Goal: Information Seeking & Learning: Find specific fact

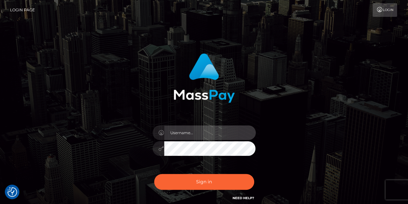
click at [203, 129] on input "text" at bounding box center [210, 132] width 92 height 15
type input "georgio.nmible"
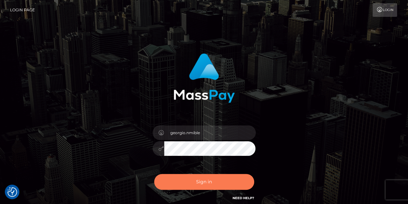
click at [191, 182] on button "Sign in" at bounding box center [204, 182] width 100 height 16
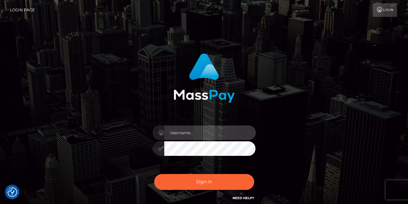
click at [216, 131] on input "text" at bounding box center [210, 132] width 92 height 15
type input "georgio.nmible"
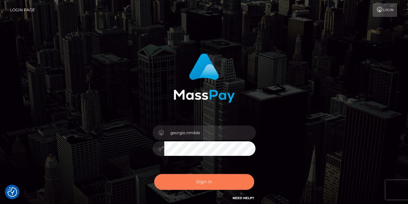
click at [201, 181] on button "Sign in" at bounding box center [204, 182] width 100 height 16
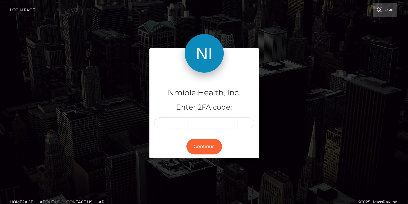
click at [162, 124] on input "text" at bounding box center [162, 122] width 17 height 11
type input "8"
type input "1"
type input "0"
type input "4"
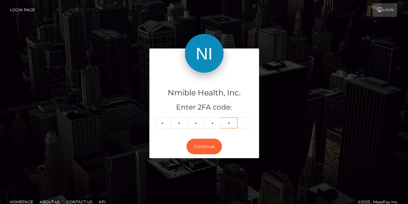
type input "3"
type input "5"
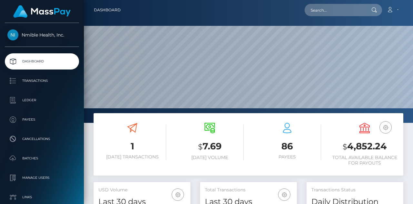
scroll to position [114, 97]
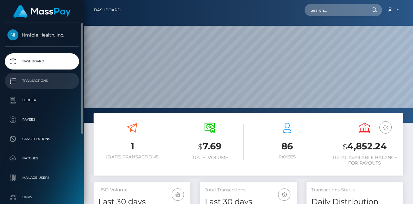
click at [30, 86] on link "Transactions" at bounding box center [42, 81] width 74 height 16
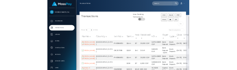
scroll to position [32, 0]
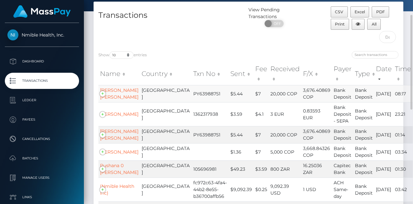
click at [229, 102] on td "$5.44" at bounding box center [241, 93] width 25 height 17
click at [192, 98] on td "PY63988751" at bounding box center [210, 93] width 37 height 17
click at [229, 99] on td "$5.44" at bounding box center [241, 93] width 25 height 17
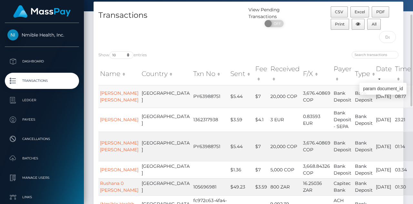
click at [413, 103] on icon "button" at bounding box center [421, 100] width 8 height 8
click at [413, 100] on icon "button" at bounding box center [421, 100] width 8 height 8
click at [247, 47] on div "Show 10 25 50 100 250 500 1,000 3,500 entries Name Country Txn No Sent Fee Rece…" at bounding box center [249, 203] width 310 height 315
click at [413, 101] on icon "button" at bounding box center [421, 100] width 8 height 8
drag, startPoint x: 382, startPoint y: 89, endPoint x: 386, endPoint y: 107, distance: 18.2
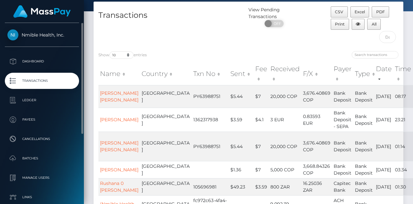
click at [69, 86] on link "Transactions" at bounding box center [42, 81] width 74 height 16
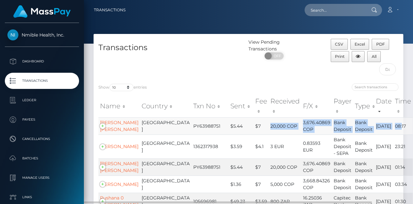
drag, startPoint x: 241, startPoint y: 130, endPoint x: 386, endPoint y: 135, distance: 145.1
click at [386, 134] on tr "[PERSON_NAME] [PERSON_NAME] Colombia PY63988751 $5.44 $7 20,000 COP 3,676.40869…" at bounding box center [255, 125] width 315 height 17
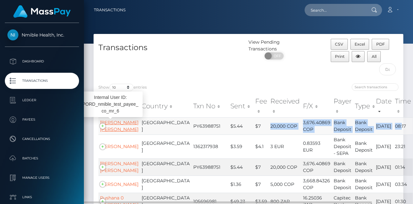
click at [114, 129] on link "MARIA PIEDAD ALVAREZ RUIZ" at bounding box center [119, 125] width 38 height 13
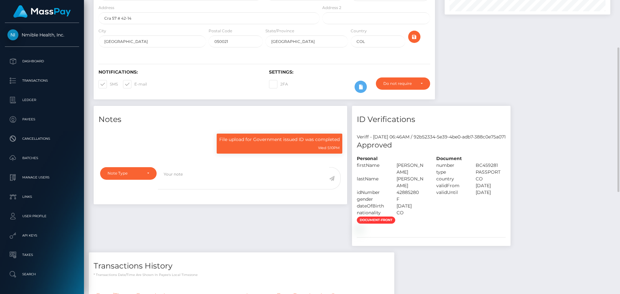
scroll to position [161, 0]
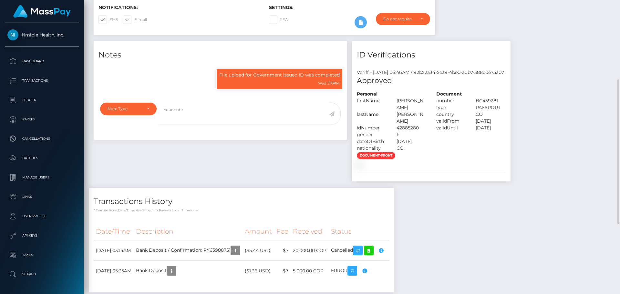
drag, startPoint x: 402, startPoint y: 134, endPoint x: 425, endPoint y: 135, distance: 23.3
click at [413, 131] on div "42885280" at bounding box center [412, 128] width 40 height 7
copy div "42885280"
click at [413, 166] on div "Notes File upload for Government issued ID was completed Wed 5:10PM" at bounding box center [352, 170] width 526 height 258
click at [362, 167] on img at bounding box center [359, 164] width 5 height 5
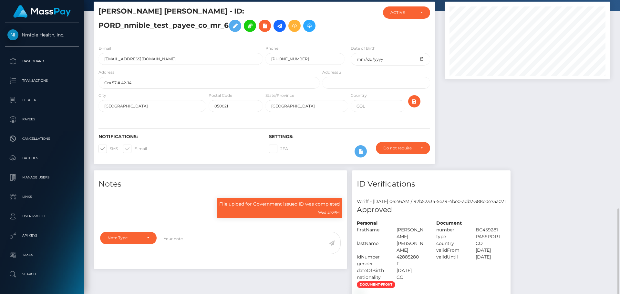
scroll to position [0, 0]
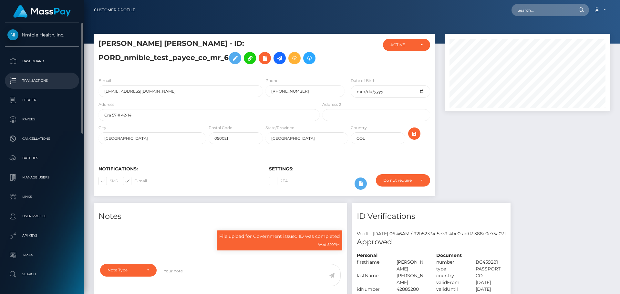
click at [36, 77] on p "Transactions" at bounding box center [41, 81] width 69 height 10
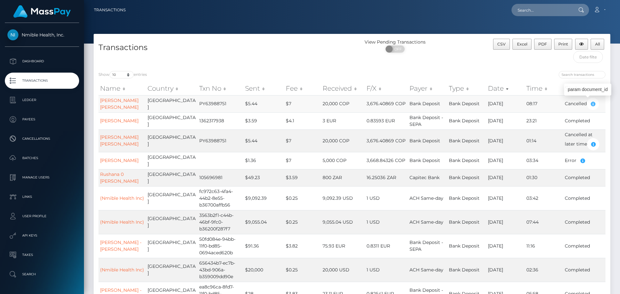
click at [591, 104] on icon "button" at bounding box center [593, 104] width 8 height 8
click at [589, 146] on icon "button" at bounding box center [593, 144] width 8 height 8
click at [578, 101] on td "Cancelled" at bounding box center [584, 103] width 42 height 17
click at [116, 100] on link "MARIA PIEDAD ALVAREZ RUIZ" at bounding box center [119, 104] width 38 height 13
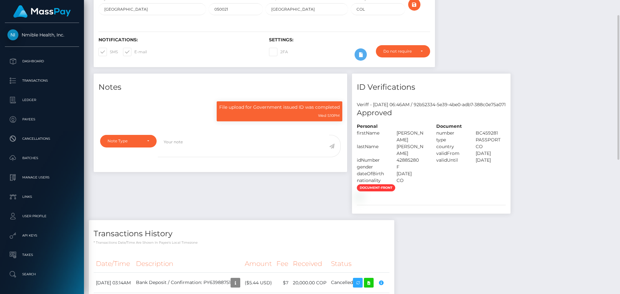
scroll to position [226, 0]
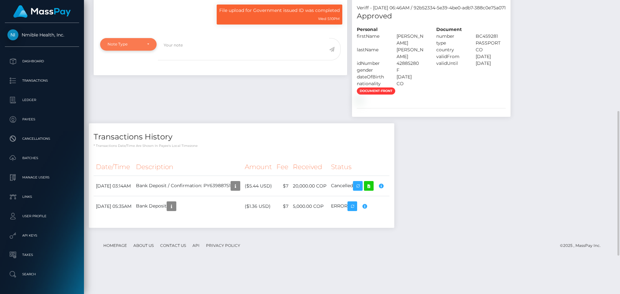
click at [144, 47] on div "Note Type" at bounding box center [129, 44] width 42 height 5
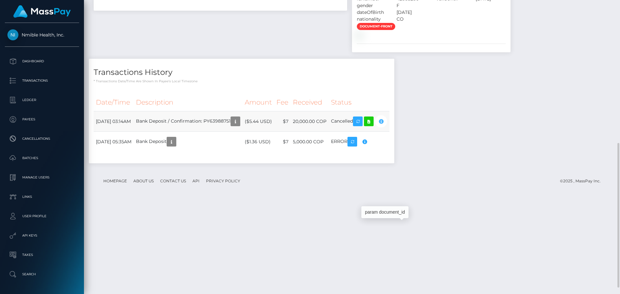
click at [385, 126] on icon "button" at bounding box center [381, 122] width 8 height 8
click at [373, 126] on icon at bounding box center [369, 122] width 8 height 8
click at [581, 170] on div "Notes File upload for Government issued ID was completed Wed 5:10PM" at bounding box center [352, 41] width 526 height 258
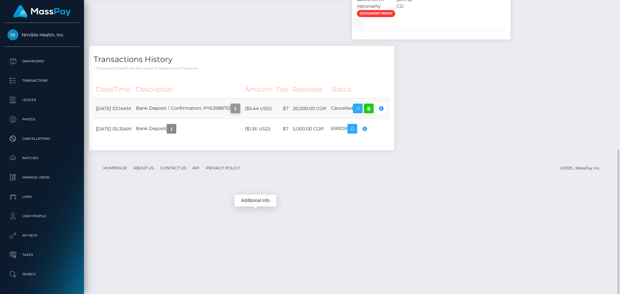
click at [239, 113] on icon "button" at bounding box center [236, 109] width 8 height 8
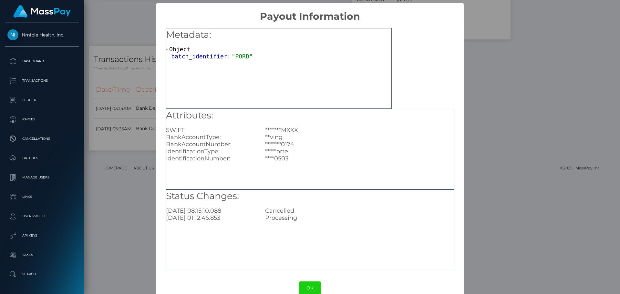
scroll to position [13, 0]
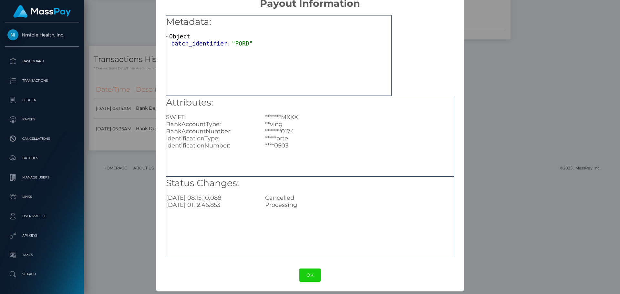
click at [223, 199] on div "2025-10-10 08:15:10.088" at bounding box center [210, 197] width 99 height 7
drag, startPoint x: 207, startPoint y: 40, endPoint x: 226, endPoint y: 47, distance: 20.6
click at [226, 47] on div "Metadata: Object batch_identifier: "PORD"" at bounding box center [279, 55] width 226 height 81
click at [253, 79] on div "Metadata: Object batch_identifier: "PORD"" at bounding box center [279, 55] width 226 height 81
click at [303, 272] on button "OK" at bounding box center [309, 275] width 21 height 13
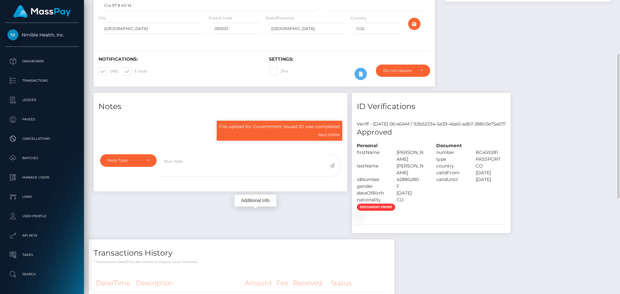
scroll to position [0, 0]
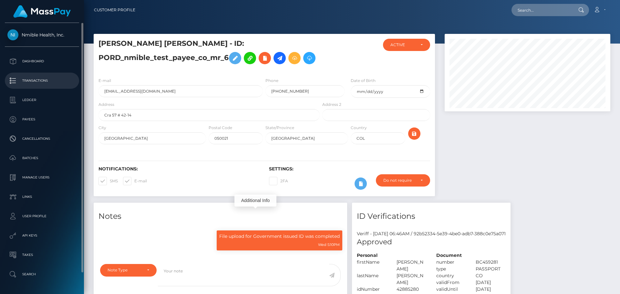
click at [39, 81] on p "Transactions" at bounding box center [41, 81] width 69 height 10
